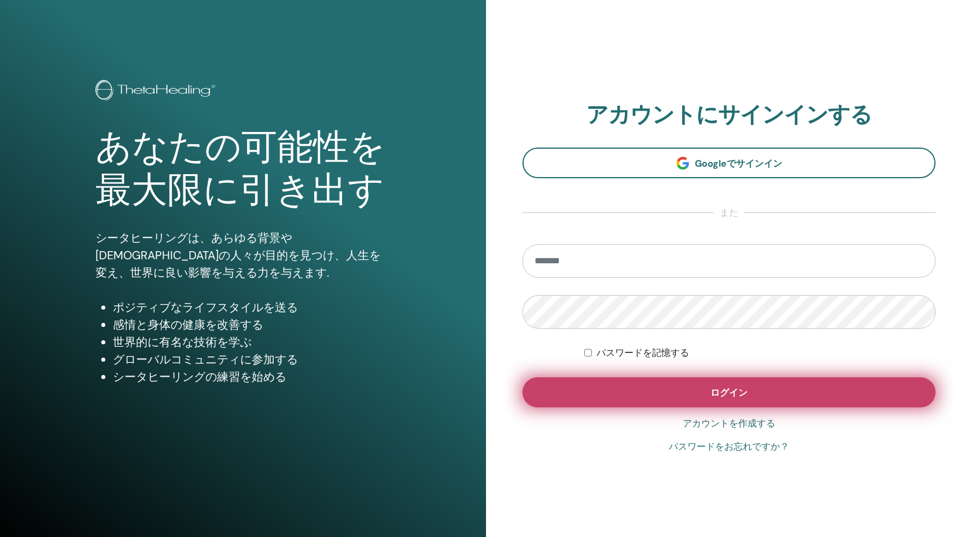
type input "**********"
click at [603, 380] on button "ログイン" at bounding box center [729, 392] width 413 height 30
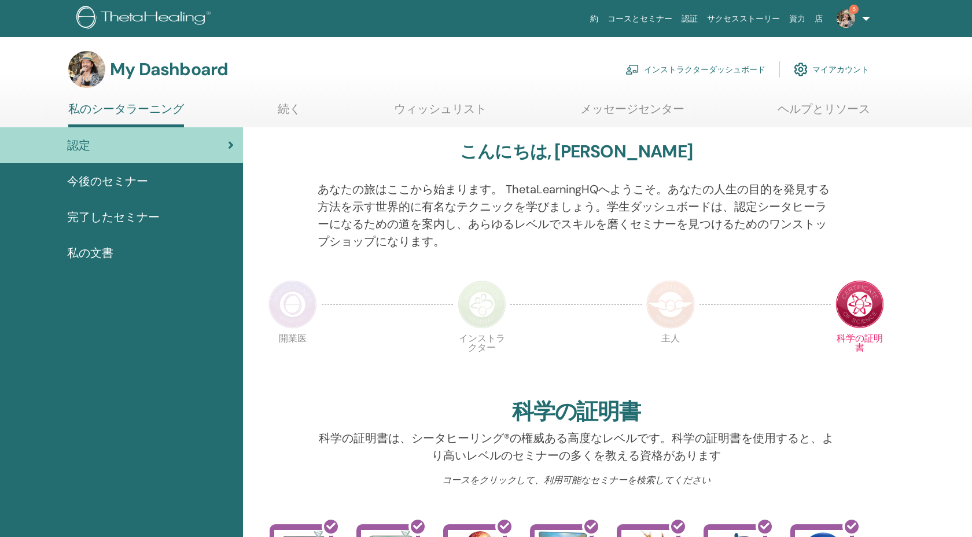
click at [718, 75] on link "インストラクターダッシュボード" at bounding box center [696, 69] width 140 height 25
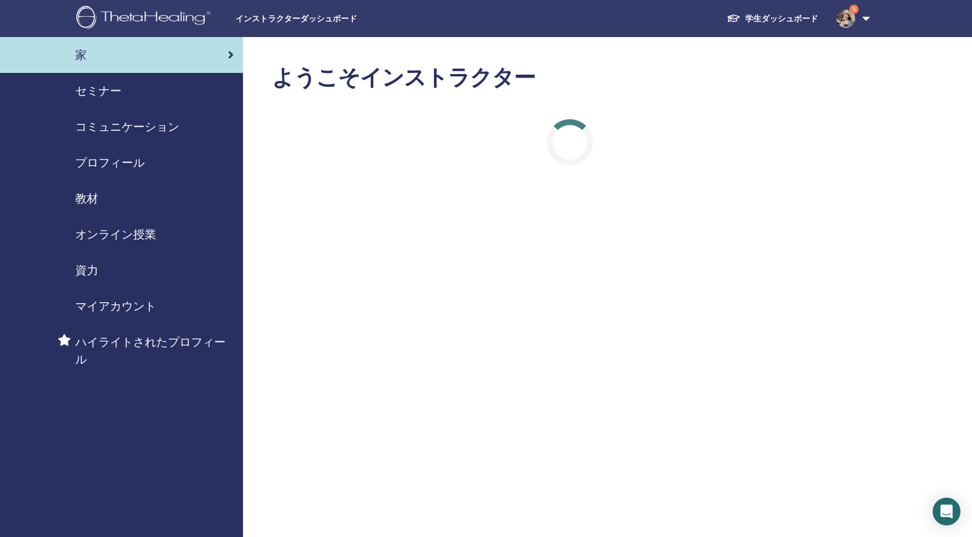
click at [102, 96] on span "セミナー" at bounding box center [98, 90] width 46 height 17
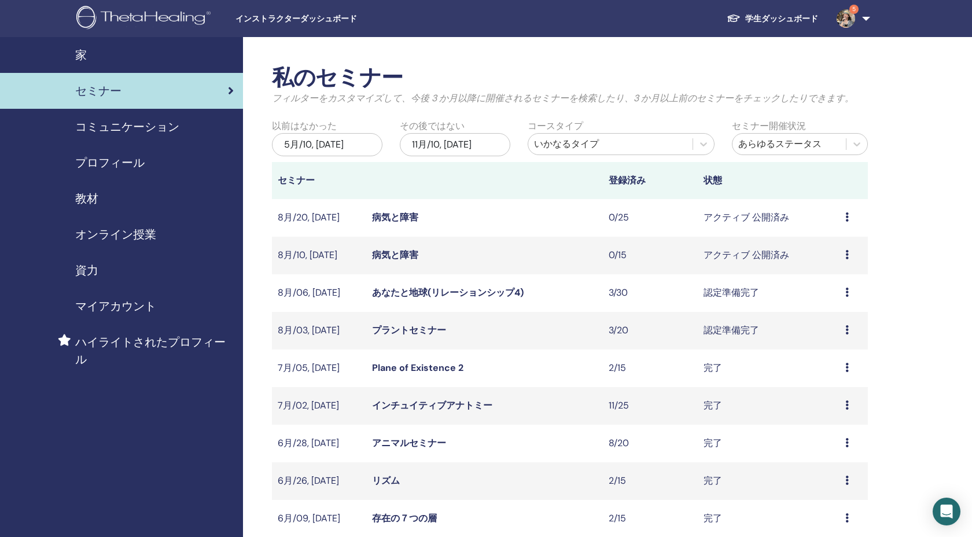
click at [105, 206] on div "教材" at bounding box center [121, 198] width 225 height 17
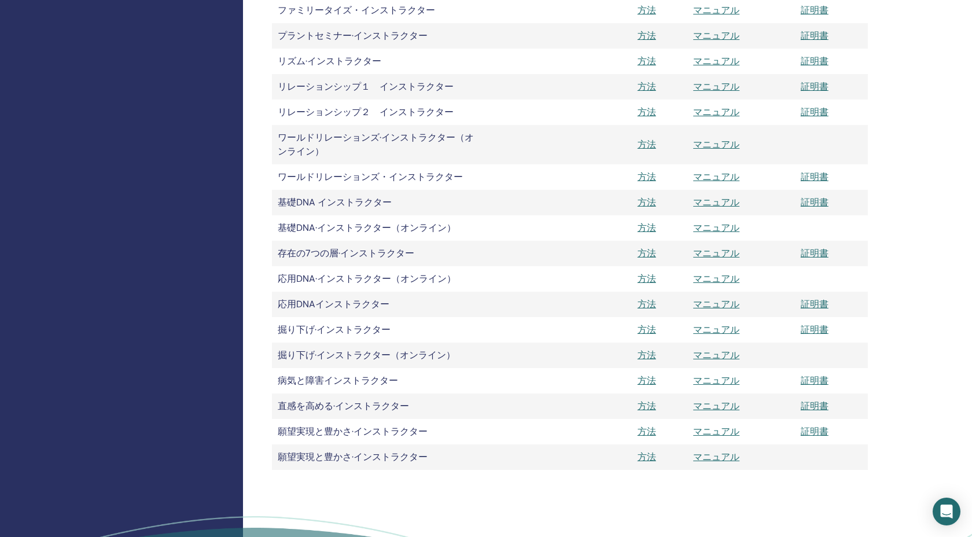
scroll to position [1603, 0]
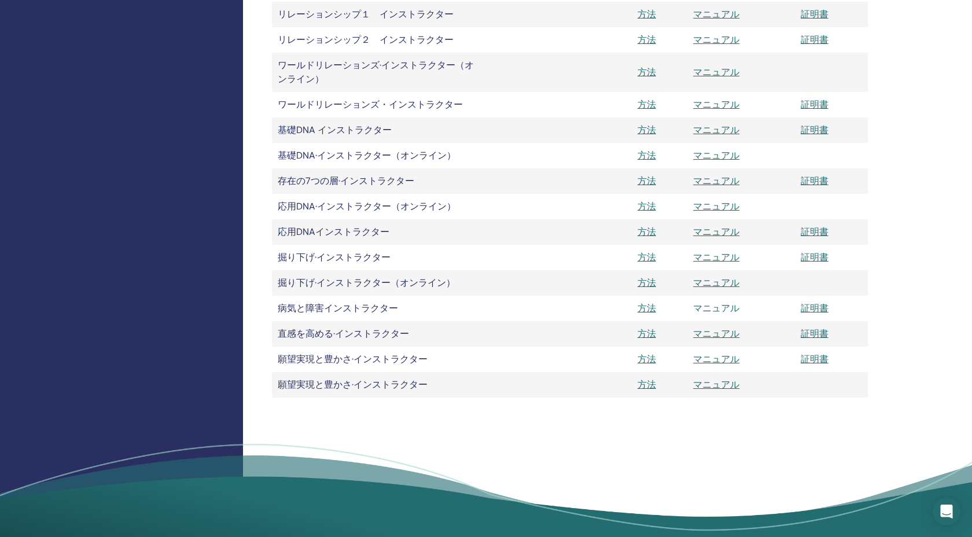
click at [723, 310] on link "マニュアル" at bounding box center [716, 308] width 46 height 12
